Goal: Task Accomplishment & Management: Use online tool/utility

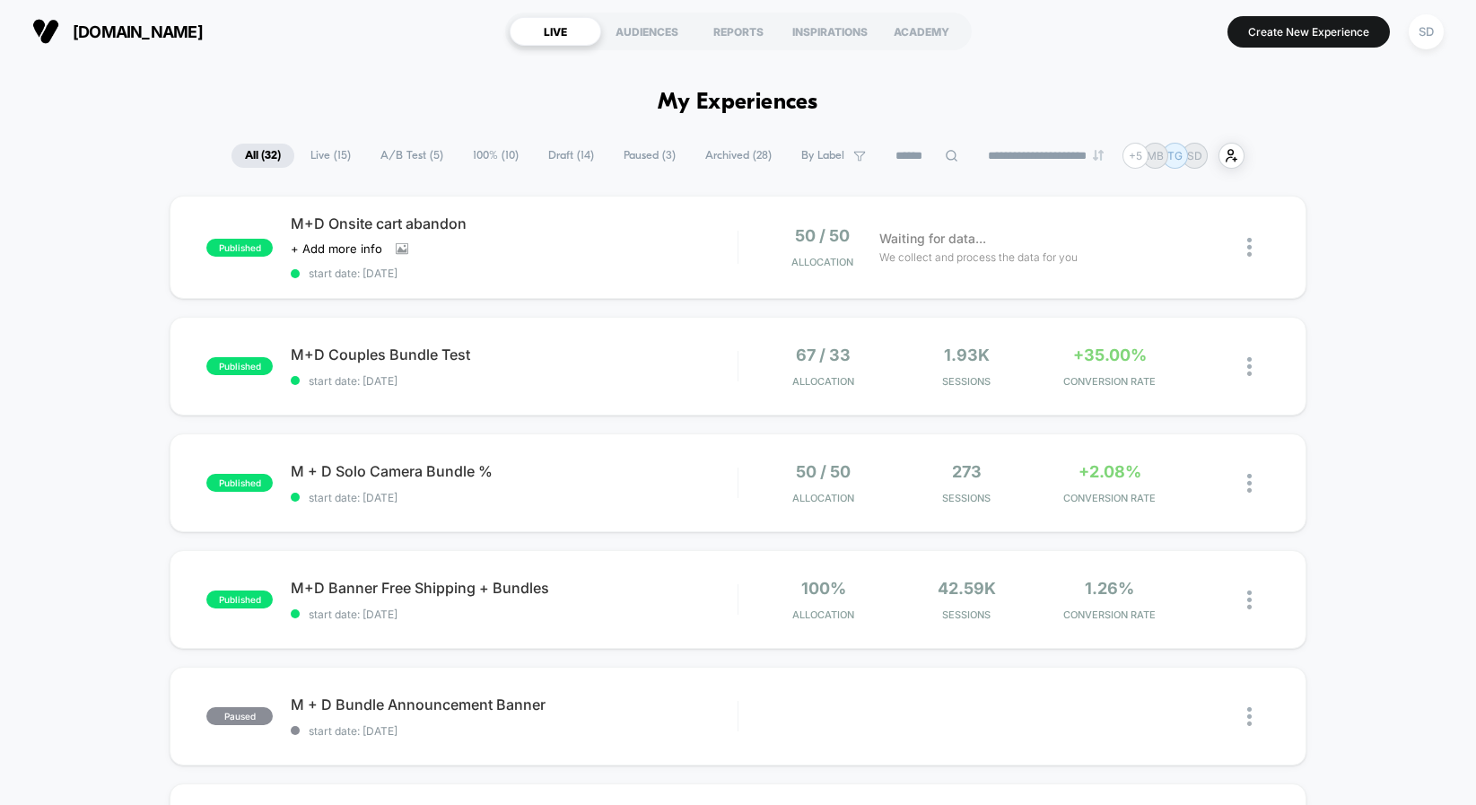
click at [406, 154] on span "A/B Test ( 5 )" at bounding box center [412, 156] width 90 height 24
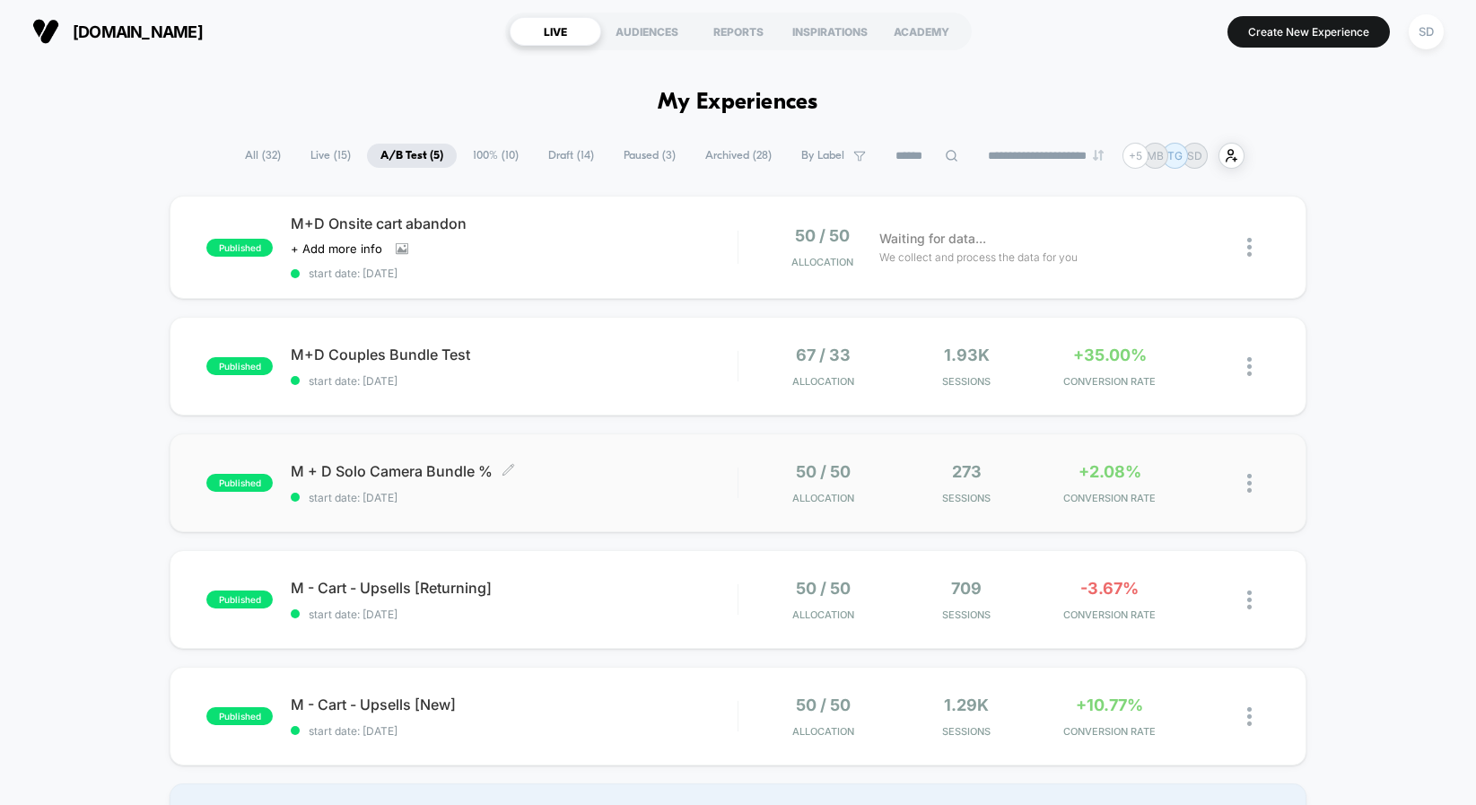
click at [400, 477] on span "M + D Solo Camera Bundle % Click to edit experience details" at bounding box center [514, 471] width 447 height 18
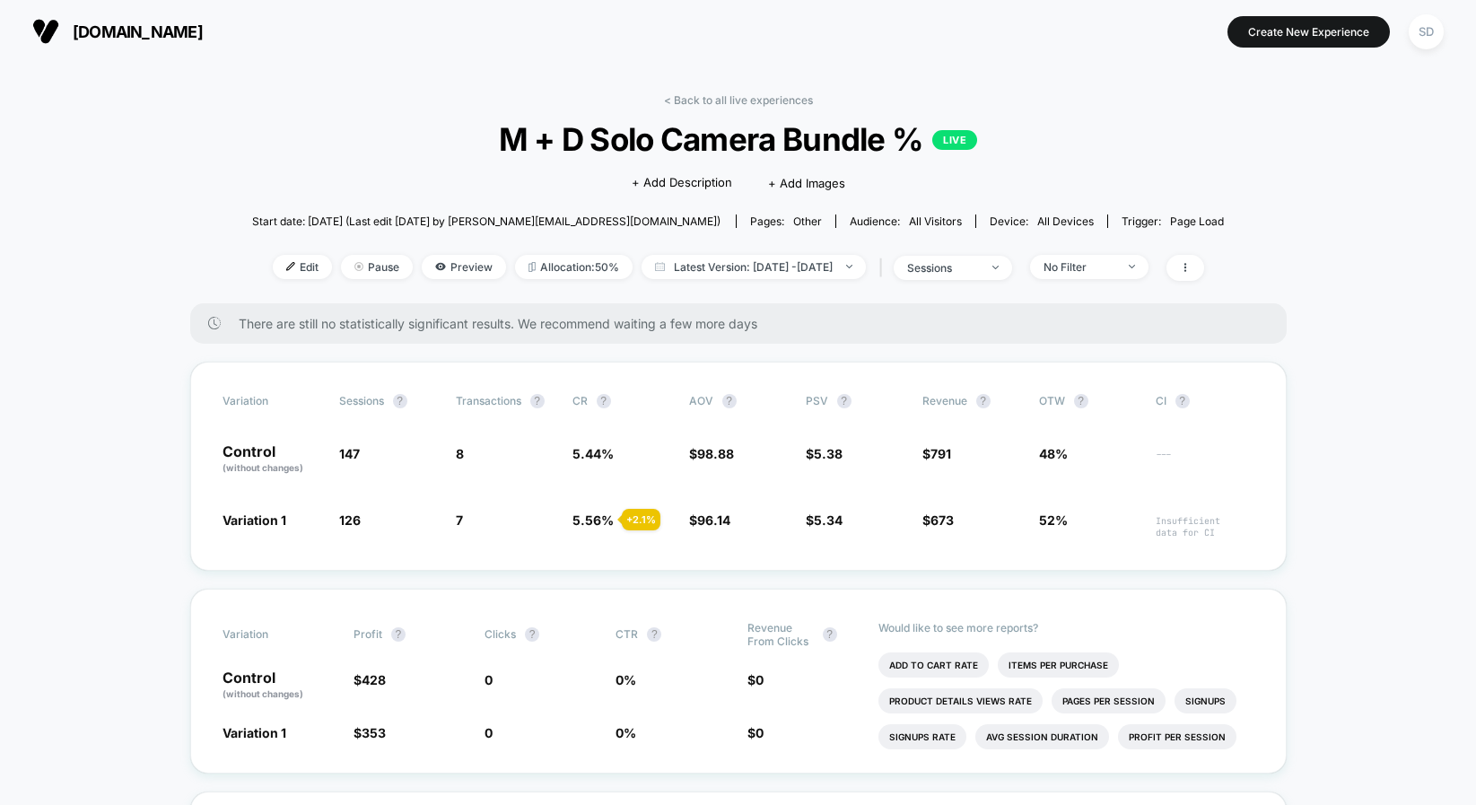
scroll to position [71, 0]
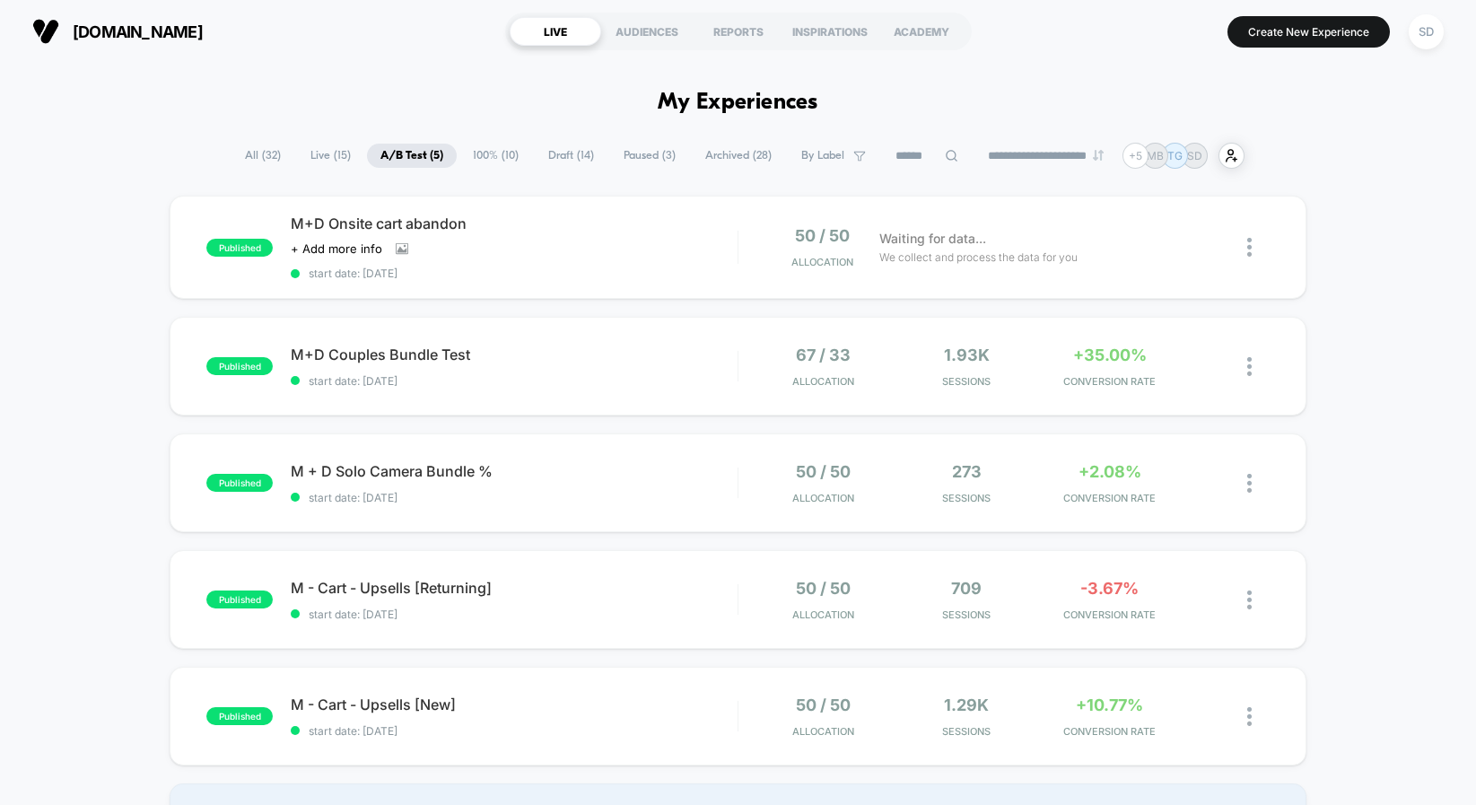
click at [313, 154] on span "Live ( 15 )" at bounding box center [330, 156] width 67 height 24
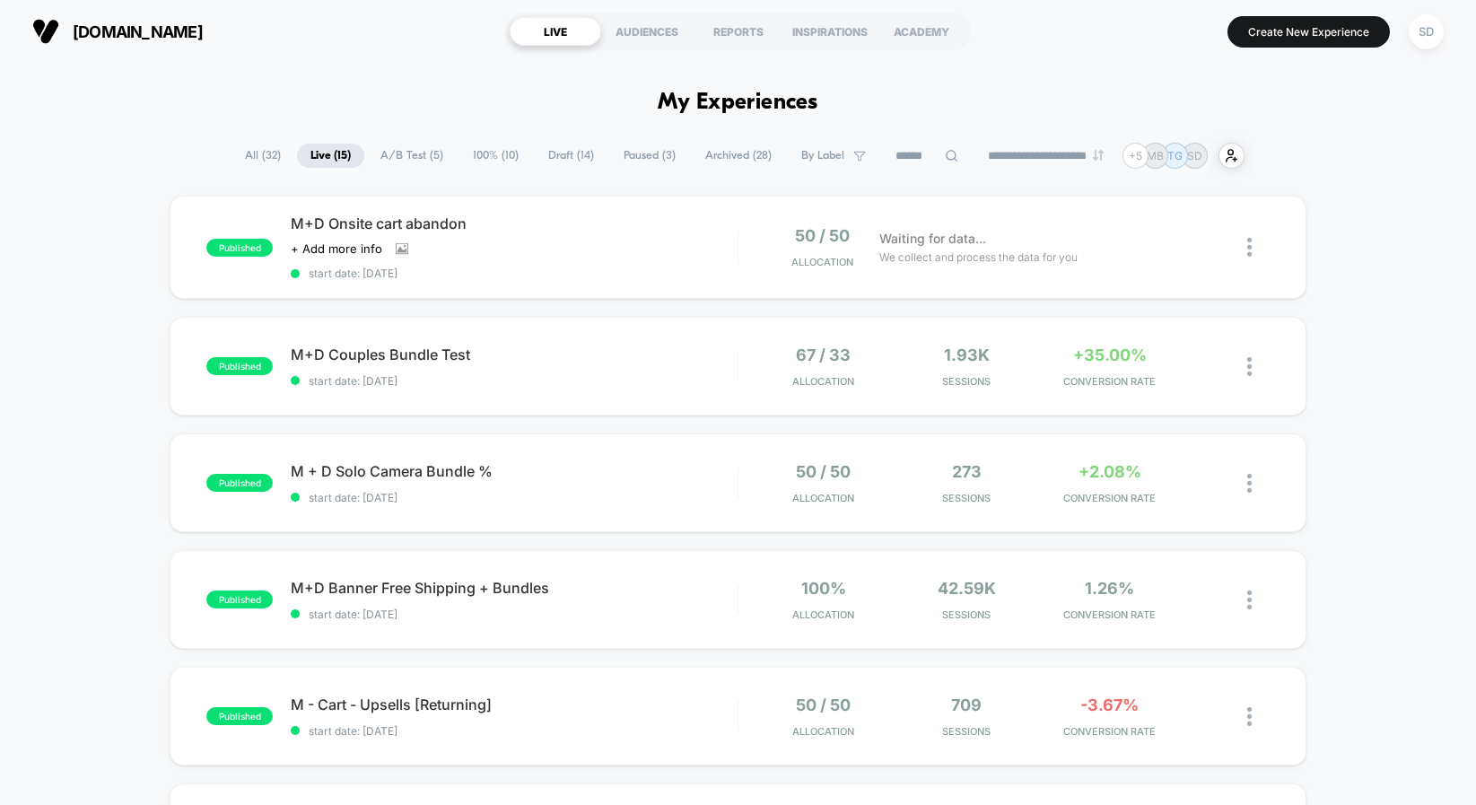
click at [405, 149] on span "A/B Test ( 5 )" at bounding box center [412, 156] width 90 height 24
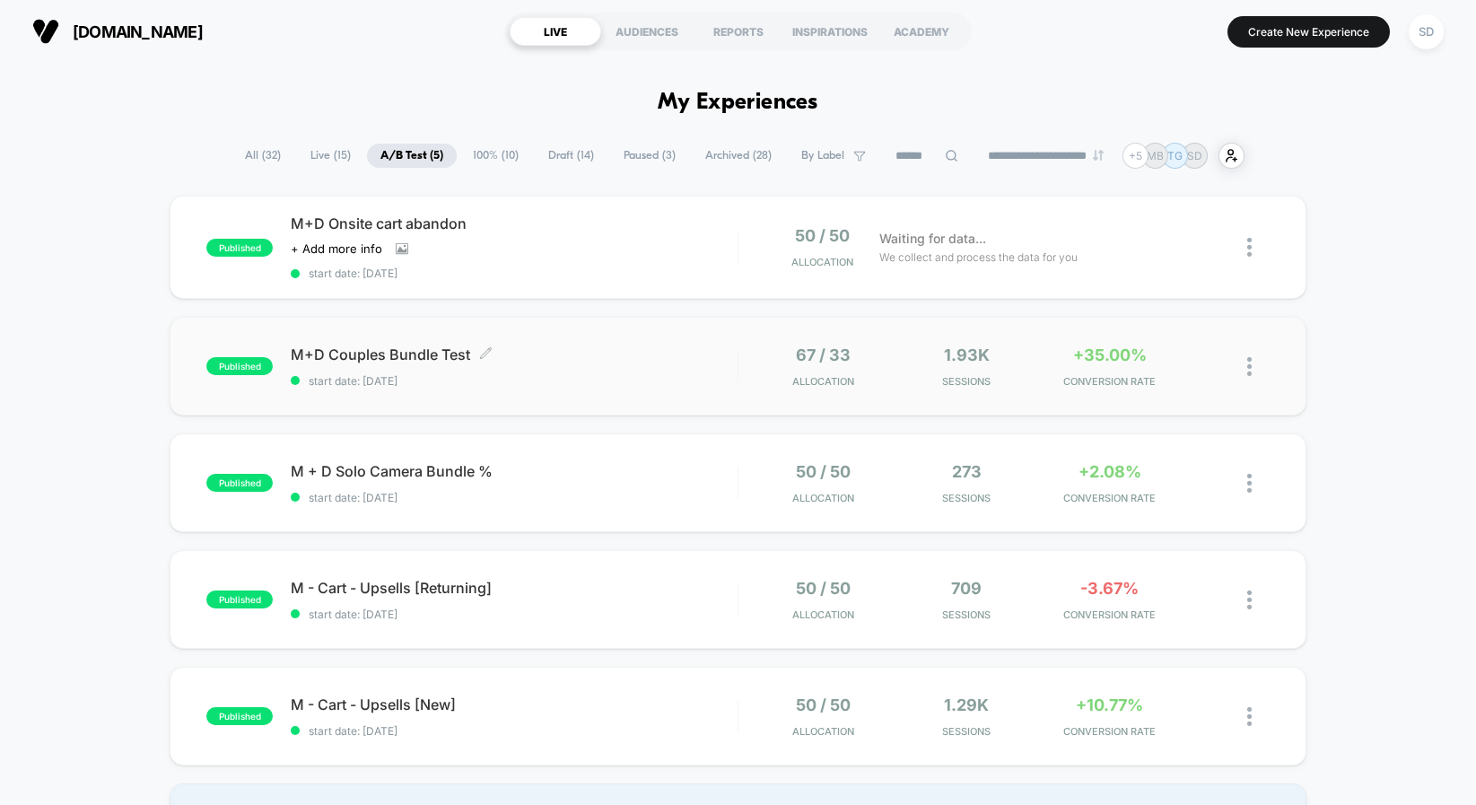
click at [361, 353] on span "M+D Couples Bundle Test Click to edit experience details" at bounding box center [514, 354] width 447 height 18
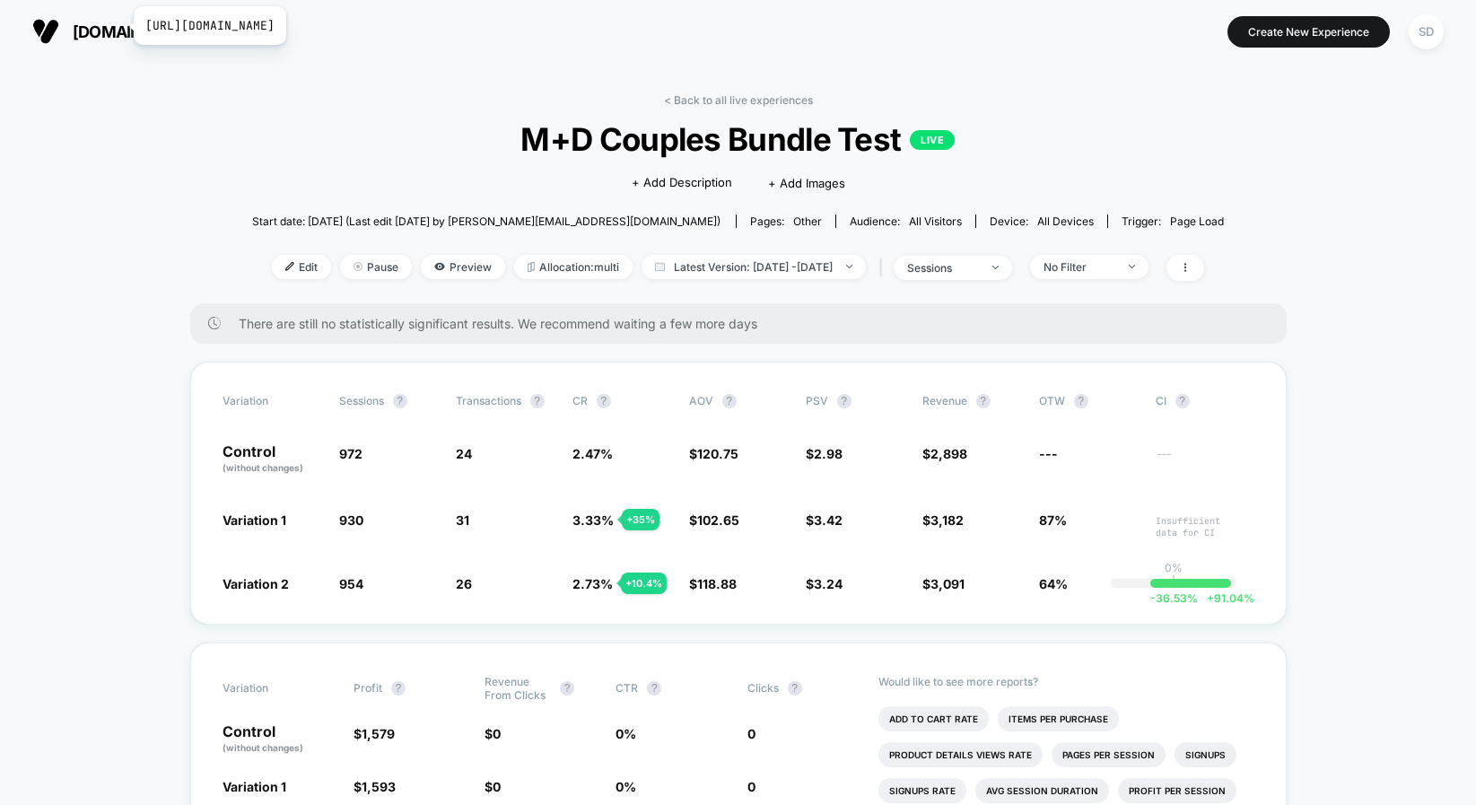
click at [122, 26] on span "[DOMAIN_NAME]" at bounding box center [138, 31] width 130 height 19
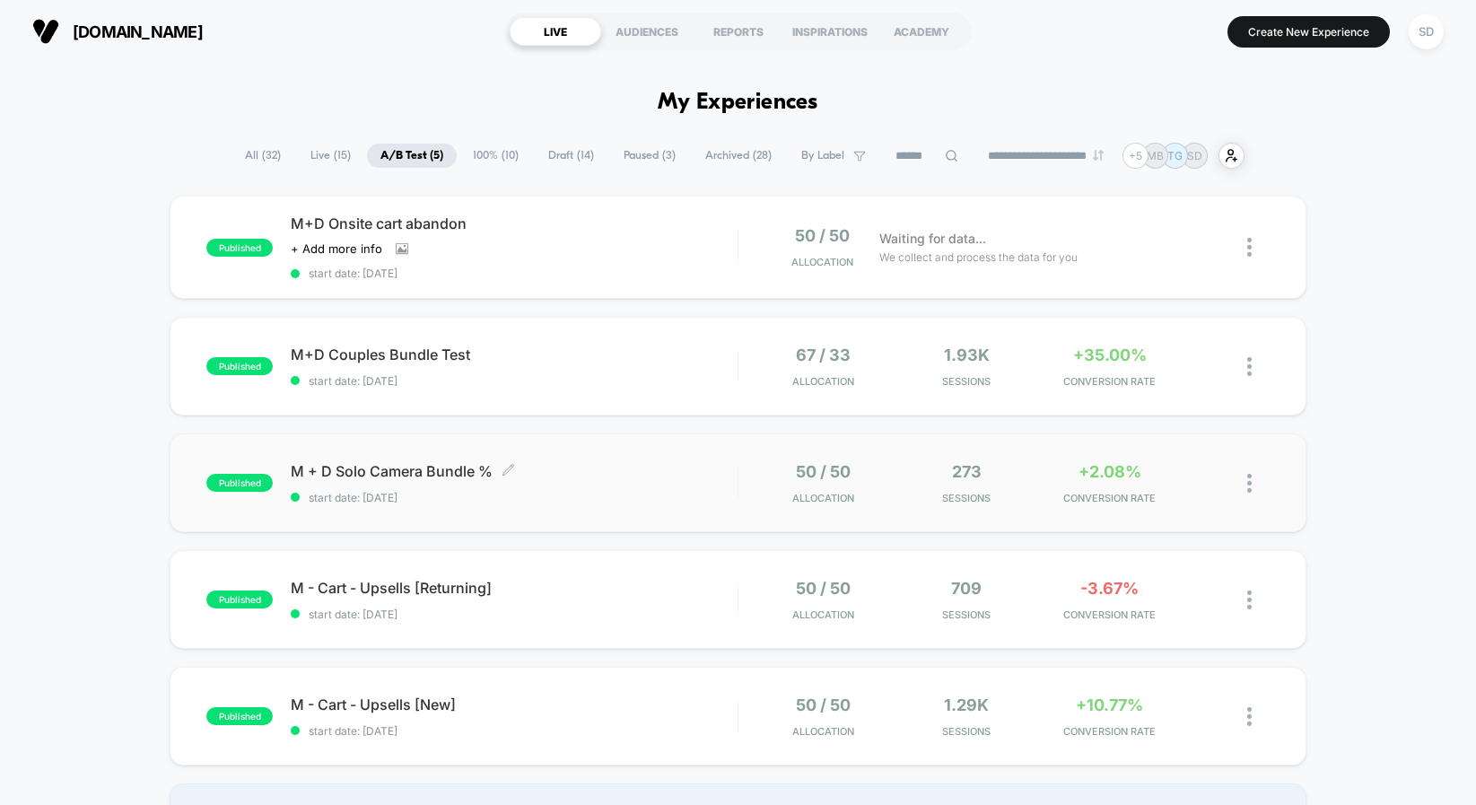
click at [350, 467] on span "M + D Solo Camera Bundle % Click to edit experience details" at bounding box center [514, 471] width 447 height 18
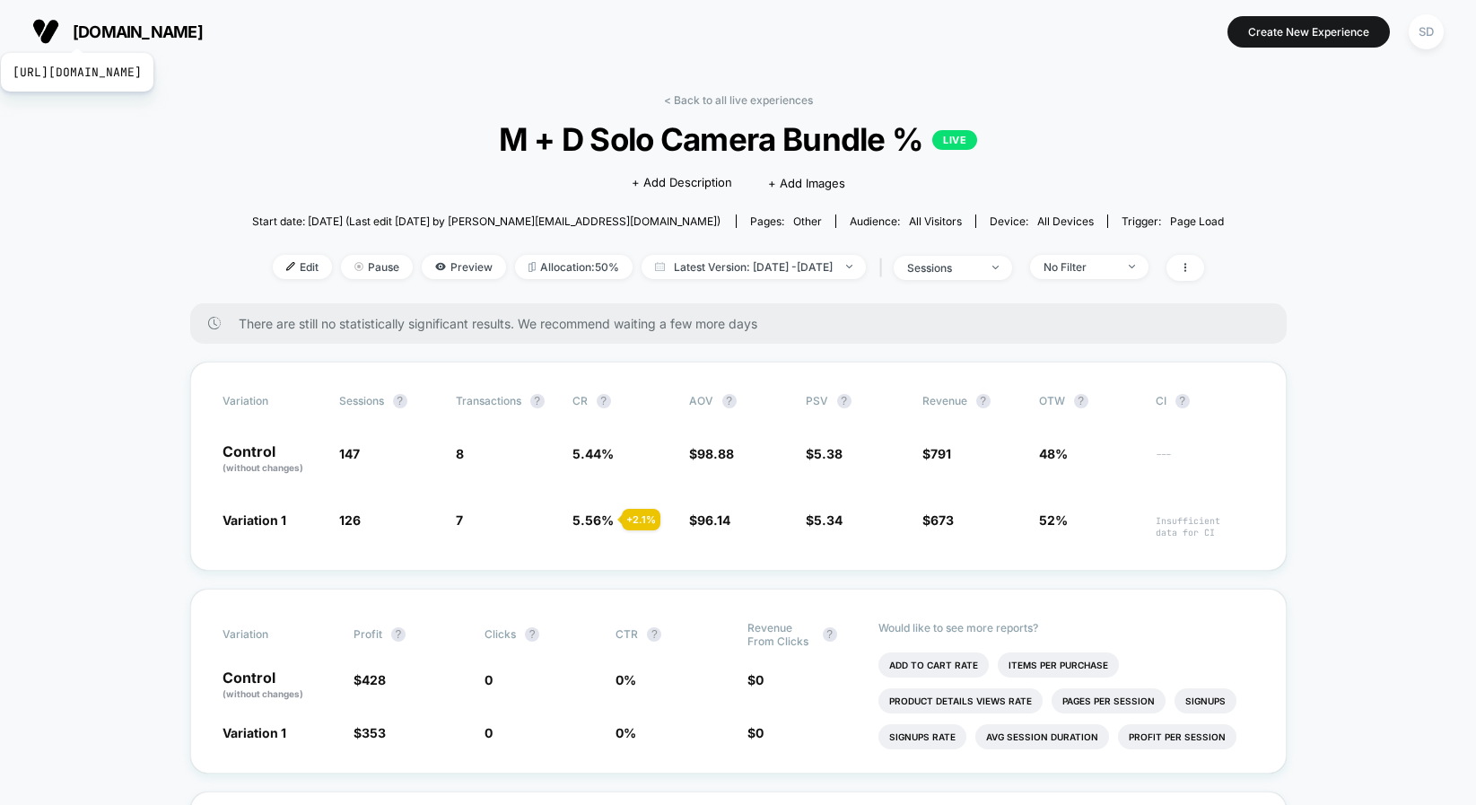
click at [142, 31] on span "[DOMAIN_NAME]" at bounding box center [138, 31] width 130 height 19
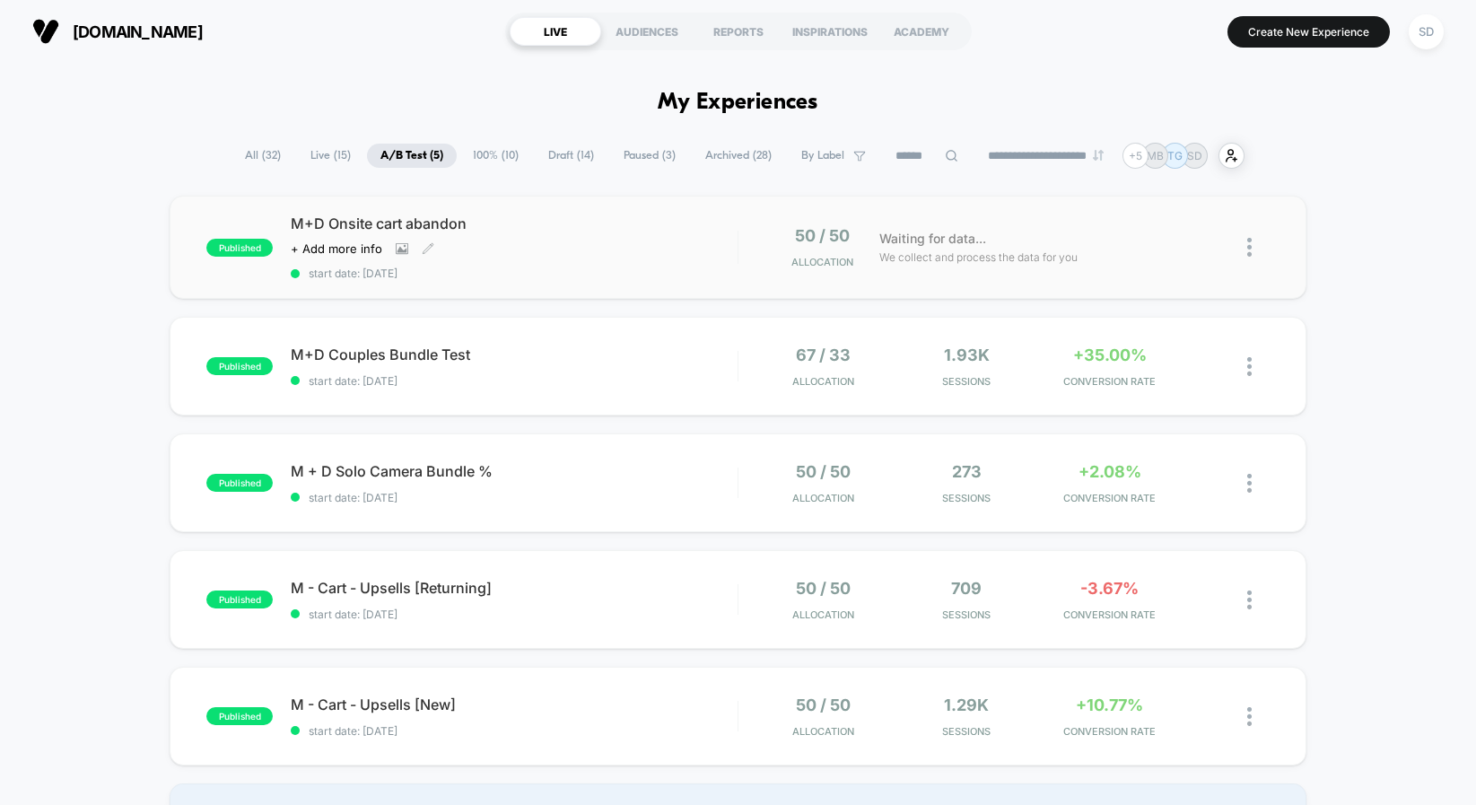
click at [354, 228] on span "M+D Onsite cart abandon" at bounding box center [514, 223] width 447 height 18
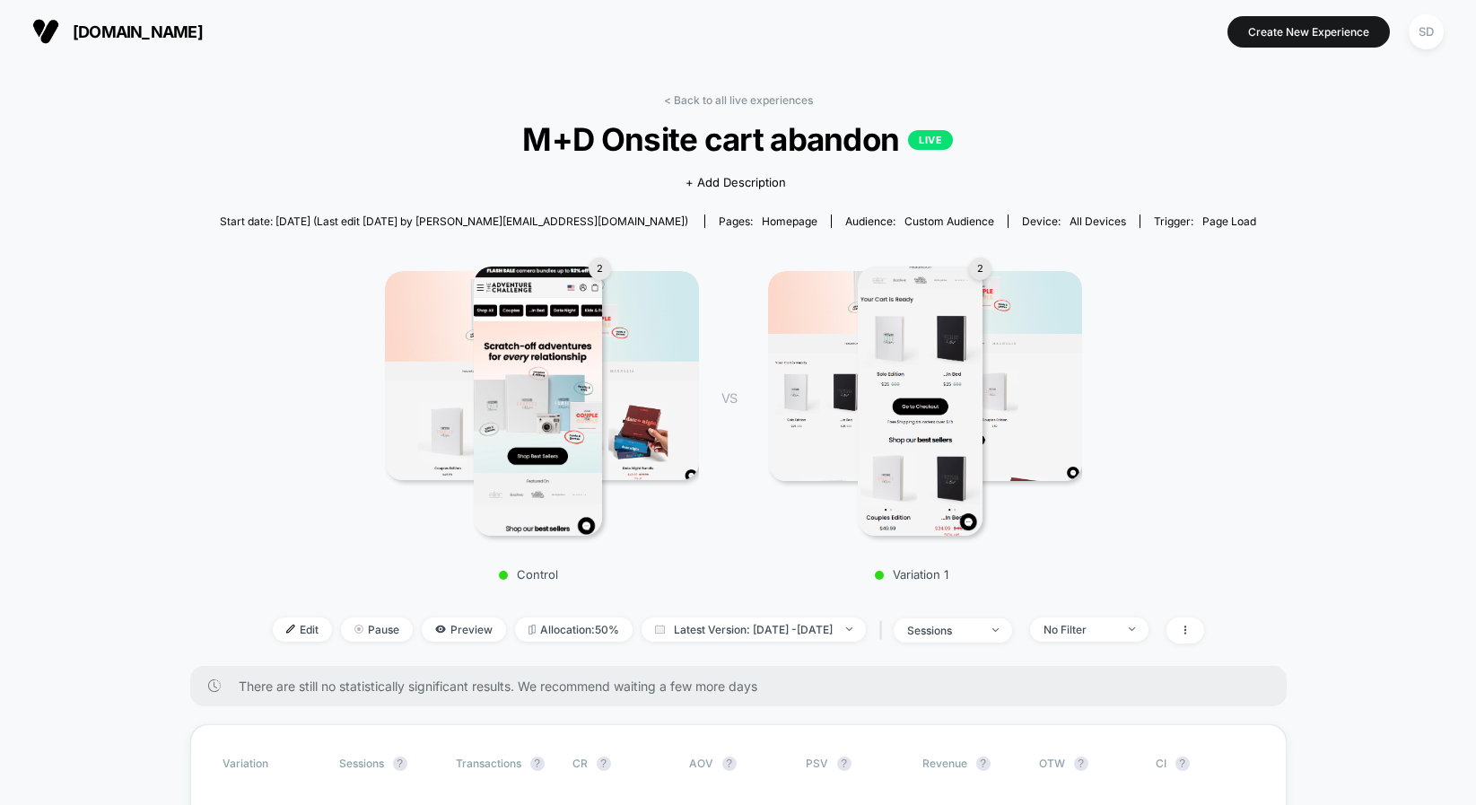
click at [56, 39] on img at bounding box center [45, 31] width 27 height 27
